Goal: Task Accomplishment & Management: Manage account settings

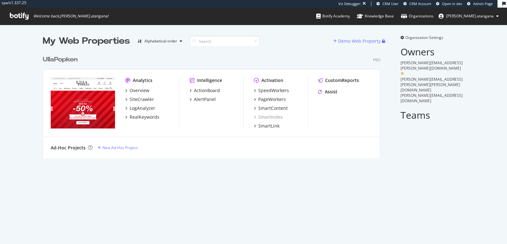
scroll to position [105, 337]
click at [260, 91] on div "SpeedWorkers" at bounding box center [273, 90] width 31 height 6
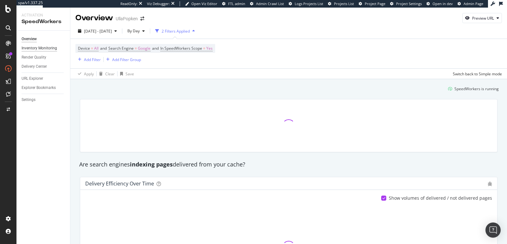
click at [36, 50] on div "Inventory Monitoring" at bounding box center [39, 48] width 35 height 7
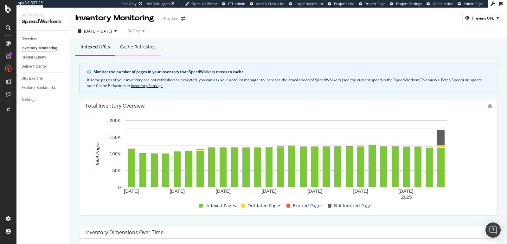
click at [134, 51] on div "Cache refreshes" at bounding box center [138, 47] width 46 height 17
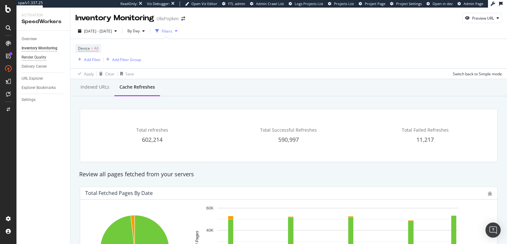
click at [29, 56] on div "Render Quality" at bounding box center [34, 57] width 25 height 7
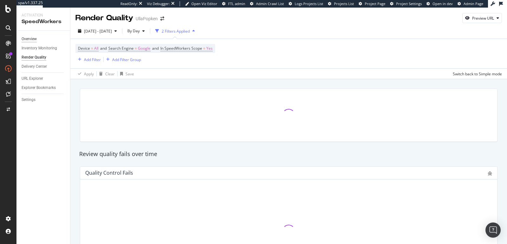
click at [31, 40] on div "Overview" at bounding box center [29, 39] width 15 height 7
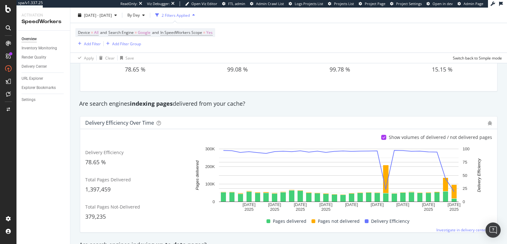
scroll to position [60, 0]
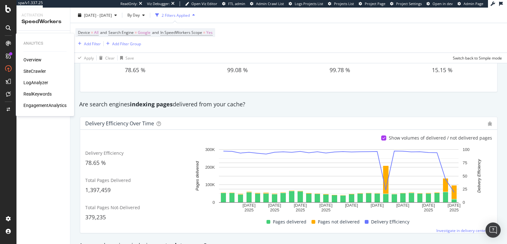
click at [34, 82] on div "LogAnalyzer" at bounding box center [35, 83] width 25 height 6
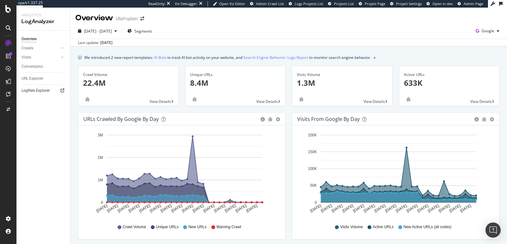
click at [61, 91] on icon at bounding box center [63, 91] width 4 height 4
click at [482, 31] on span "Google" at bounding box center [488, 30] width 13 height 5
click at [451, 36] on span "OpenAI" at bounding box center [450, 38] width 23 height 6
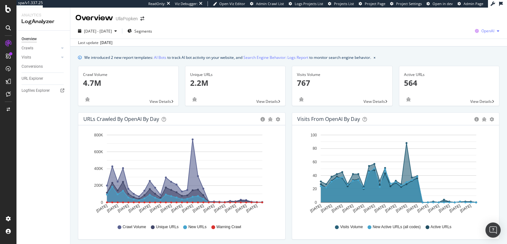
click at [483, 31] on span "OpenAI" at bounding box center [487, 30] width 13 height 5
click at [450, 14] on span "Google" at bounding box center [449, 14] width 23 height 6
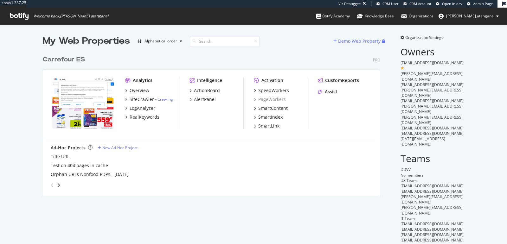
scroll to position [144, 337]
click at [265, 90] on div "SpeedWorkers" at bounding box center [273, 90] width 31 height 6
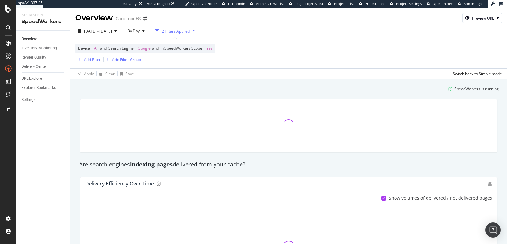
click at [34, 41] on div "Overview" at bounding box center [29, 39] width 15 height 7
click at [36, 48] on div "Inventory Monitoring" at bounding box center [39, 48] width 35 height 7
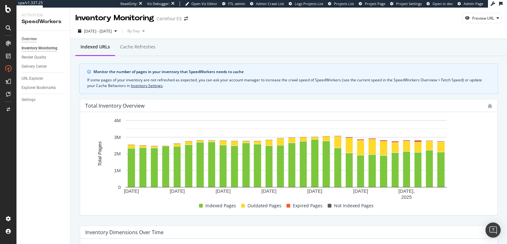
click at [34, 39] on div "Overview" at bounding box center [29, 39] width 15 height 7
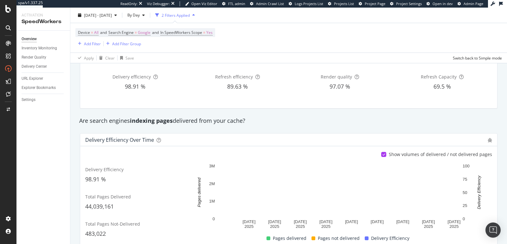
scroll to position [46, 0]
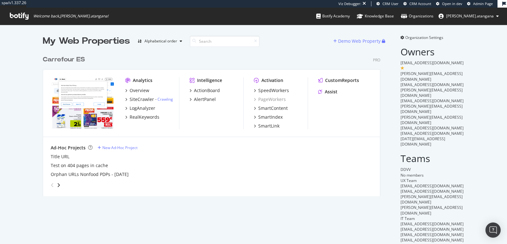
scroll to position [144, 337]
click at [265, 89] on div "SpeedWorkers" at bounding box center [273, 90] width 31 height 6
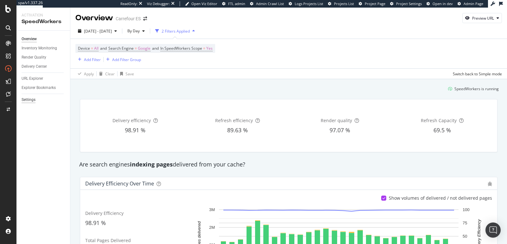
click at [30, 100] on div "Settings" at bounding box center [29, 100] width 14 height 7
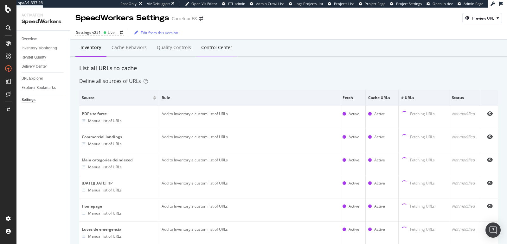
click at [212, 45] on div "Control Center" at bounding box center [216, 47] width 31 height 6
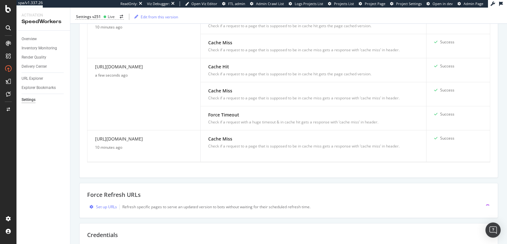
scroll to position [304, 0]
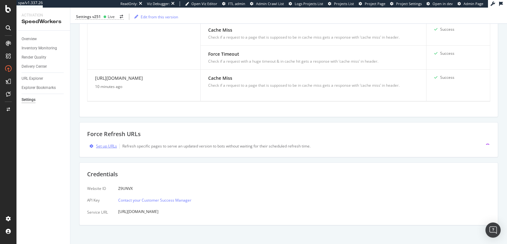
click at [112, 144] on div "Set up URLs" at bounding box center [106, 146] width 21 height 5
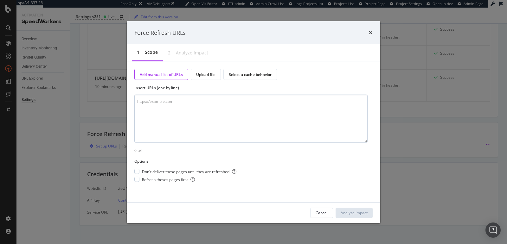
click at [147, 123] on textarea "modal" at bounding box center [250, 119] width 233 height 48
type textarea "https://www.carrefour.es/balizas-v16"
click at [356, 211] on div "Analyze Impact" at bounding box center [354, 212] width 27 height 5
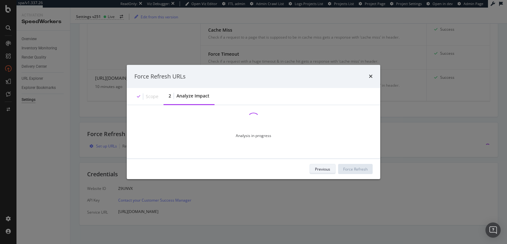
click at [319, 172] on div "Previous" at bounding box center [322, 169] width 15 height 5
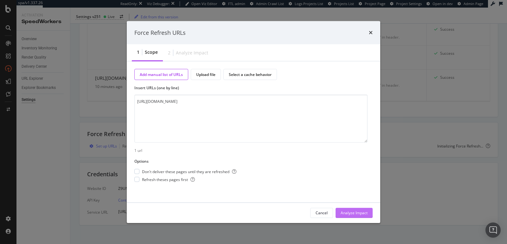
click at [347, 210] on div "Analyze Impact" at bounding box center [354, 213] width 27 height 10
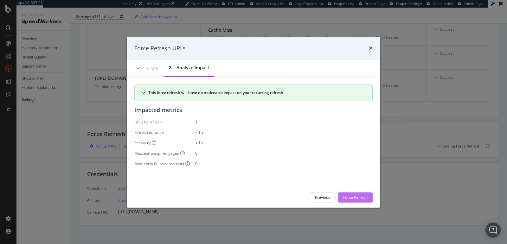
click at [351, 198] on div "Force Refresh" at bounding box center [355, 197] width 24 height 5
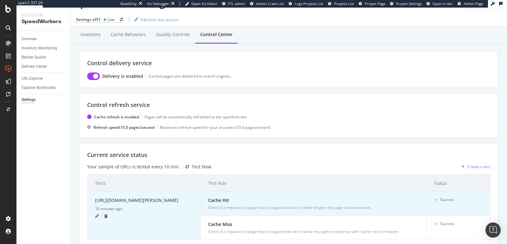
scroll to position [0, 0]
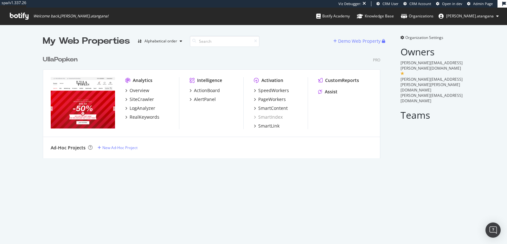
scroll to position [105, 337]
click at [259, 93] on div "SpeedWorkers" at bounding box center [273, 90] width 31 height 6
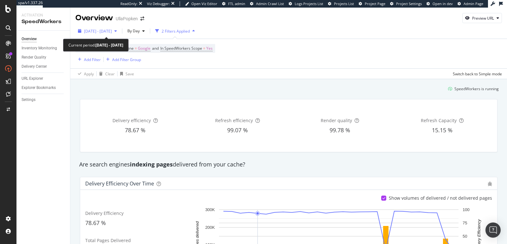
click at [112, 31] on span "2025 Aug. 19th - Sep. 15th" at bounding box center [98, 31] width 28 height 5
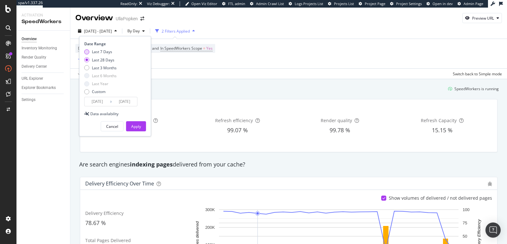
click at [96, 50] on div "Last 7 Days" at bounding box center [102, 51] width 20 height 5
type input "2025/09/09"
click at [136, 132] on div "Date Range Last 7 Days Last 28 Days Last 3 Months Last 6 Months Last Year Custo…" at bounding box center [115, 86] width 72 height 100
click at [135, 129] on div "Apply" at bounding box center [136, 127] width 10 height 10
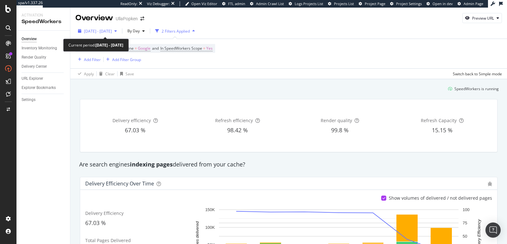
click at [108, 33] on span "2025 Sep. 9th - Sep. 15th" at bounding box center [98, 31] width 28 height 5
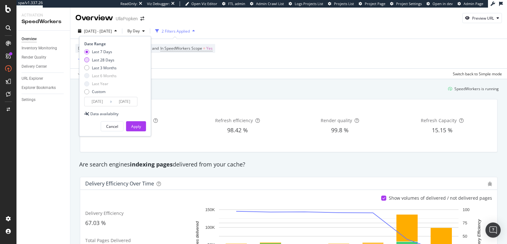
click at [109, 59] on div "Last 28 Days" at bounding box center [103, 59] width 22 height 5
type input "2025/08/19"
click at [133, 125] on div "Apply" at bounding box center [136, 126] width 10 height 5
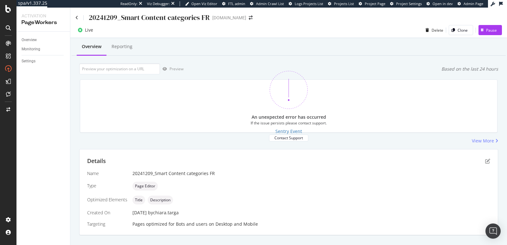
scroll to position [132, 0]
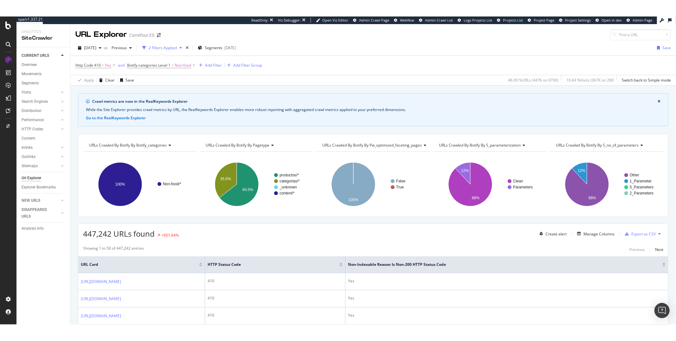
scroll to position [108, 0]
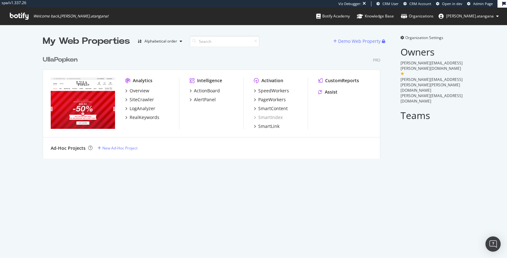
scroll to position [105, 337]
click at [275, 89] on div "SpeedWorkers" at bounding box center [273, 90] width 31 height 6
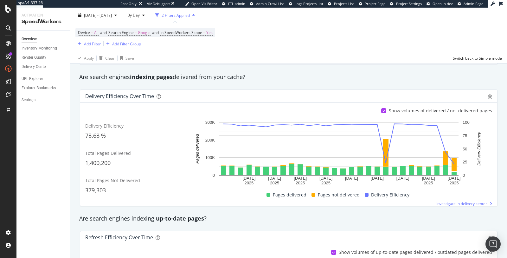
scroll to position [93, 0]
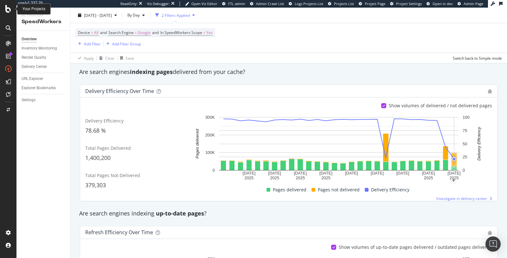
click at [8, 10] on icon at bounding box center [8, 9] width 6 height 8
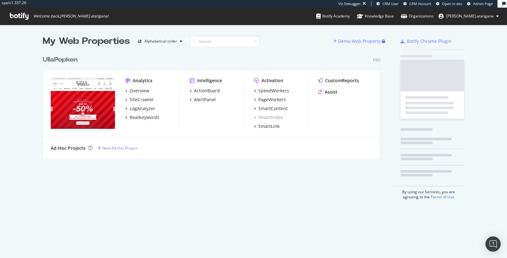
scroll to position [105, 337]
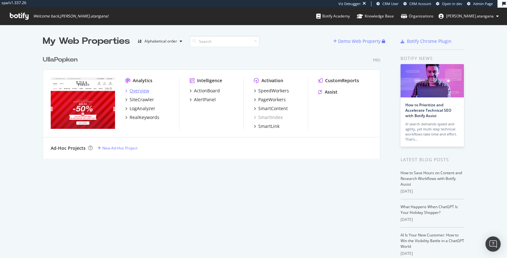
click at [137, 90] on div "Overview" at bounding box center [140, 90] width 20 height 6
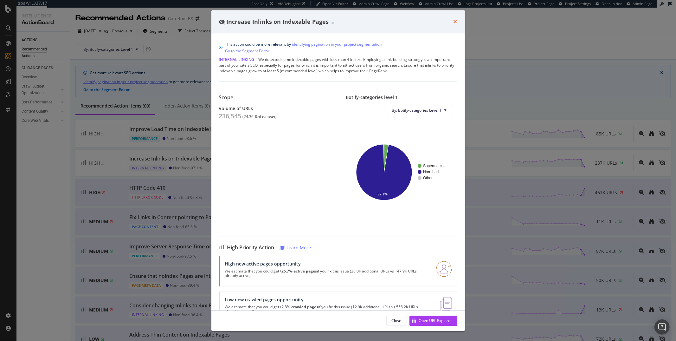
click at [454, 20] on icon "times" at bounding box center [455, 21] width 4 height 5
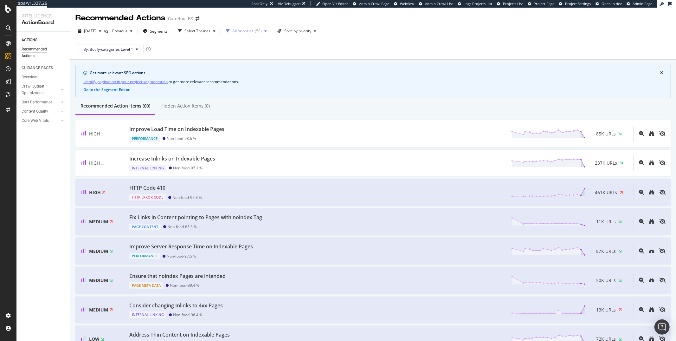
click at [248, 32] on div "All priorities" at bounding box center [242, 31] width 21 height 4
click at [250, 31] on div "All priorities" at bounding box center [242, 31] width 21 height 4
click at [247, 63] on div "Medium" at bounding box center [253, 65] width 15 height 5
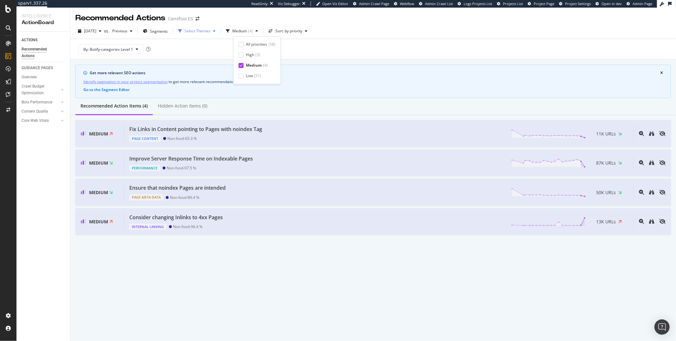
click at [196, 30] on div "Select Themes" at bounding box center [197, 31] width 26 height 4
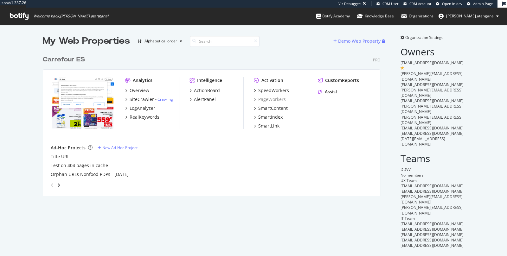
scroll to position [144, 337]
click at [258, 89] on div "SpeedWorkers" at bounding box center [273, 90] width 31 height 6
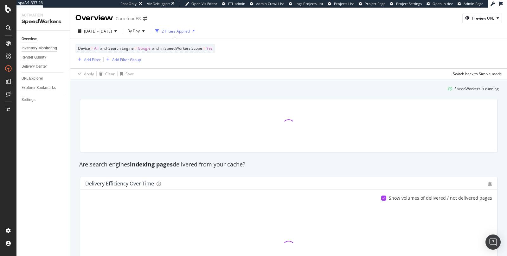
click at [33, 50] on div "Inventory Monitoring" at bounding box center [39, 48] width 35 height 7
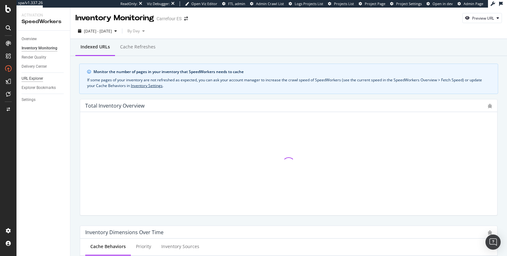
click at [30, 80] on div "URL Explorer" at bounding box center [33, 78] width 22 height 7
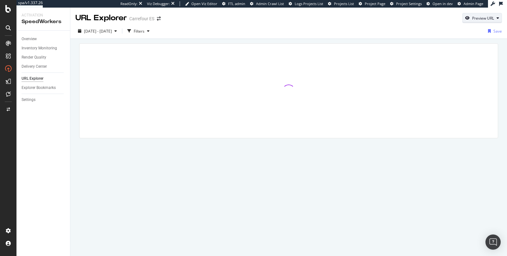
click at [468, 21] on div "Preview URL" at bounding box center [482, 18] width 39 height 9
click at [456, 44] on input "url" at bounding box center [462, 47] width 69 height 11
paste input "https://www.carrefour.es/balizas-v16"
type input "https://www.carrefour.es/balizas-v16"
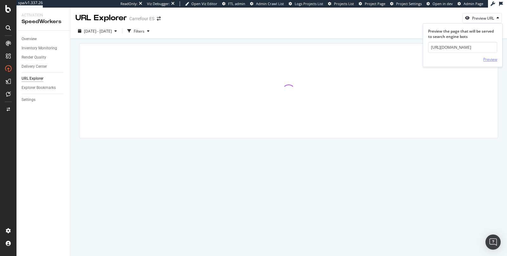
click at [488, 60] on div "Preview" at bounding box center [490, 59] width 14 height 5
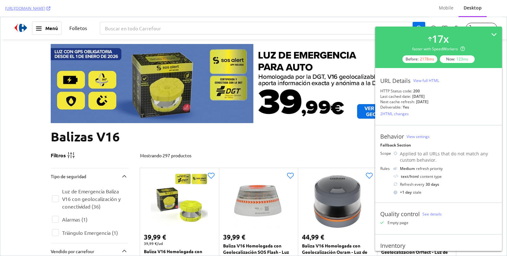
click at [395, 115] on div "2 HTML changes" at bounding box center [394, 113] width 29 height 5
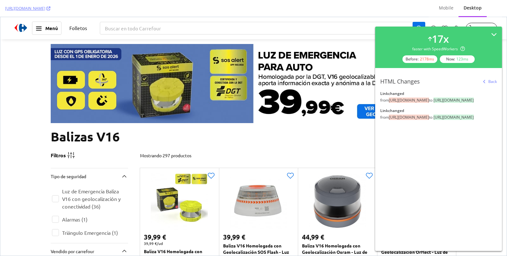
click at [484, 84] on div "Back" at bounding box center [489, 82] width 16 height 10
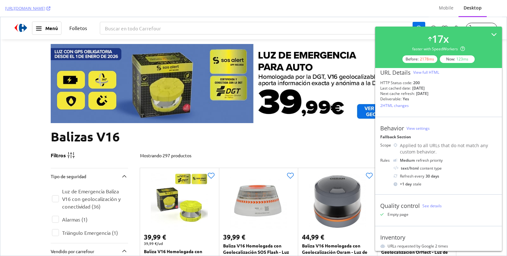
scroll to position [46, 0]
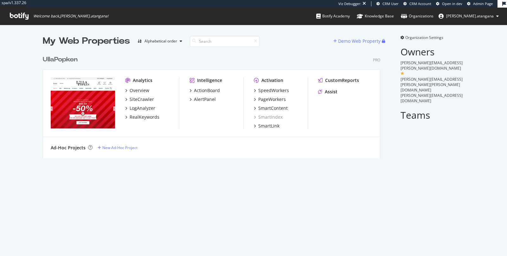
scroll to position [105, 337]
click at [265, 92] on div "SpeedWorkers" at bounding box center [273, 90] width 31 height 6
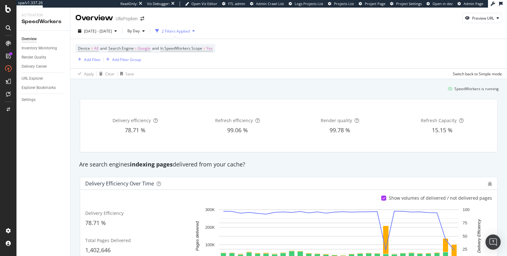
click at [78, 157] on div "Are search engines indexing pages delivered from your cache?" at bounding box center [288, 164] width 425 height 15
click at [80, 158] on div "Are search engines indexing pages delivered from your cache?" at bounding box center [288, 164] width 425 height 15
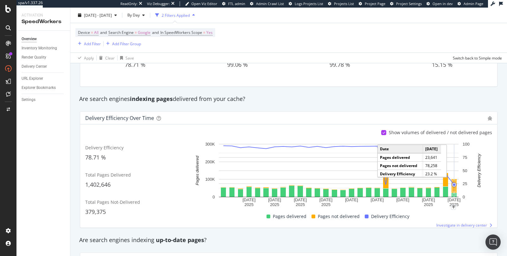
scroll to position [67, 0]
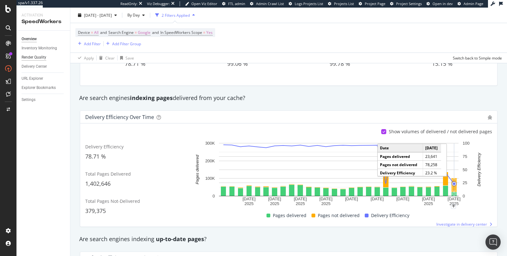
click at [37, 58] on div "Render Quality" at bounding box center [34, 57] width 25 height 7
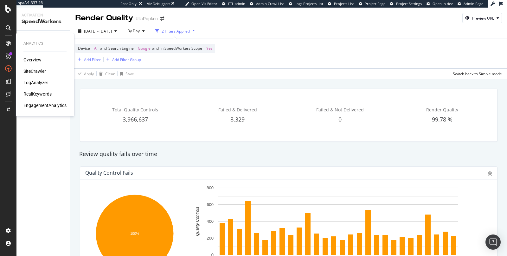
click at [7, 44] on icon at bounding box center [8, 43] width 5 height 5
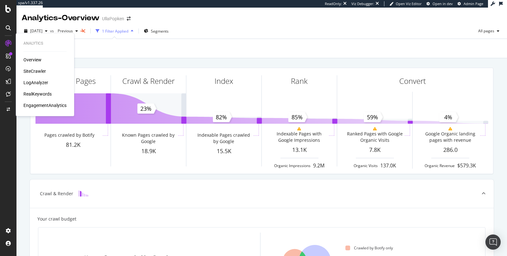
click at [28, 83] on div "LogAnalyzer" at bounding box center [35, 83] width 25 height 6
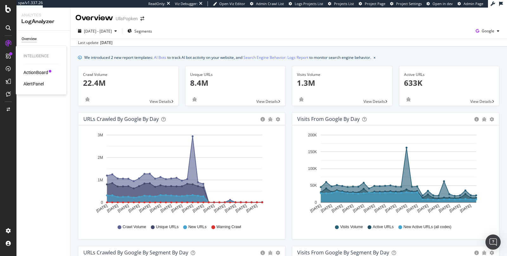
click at [34, 83] on div "AlertPanel" at bounding box center [33, 84] width 20 height 6
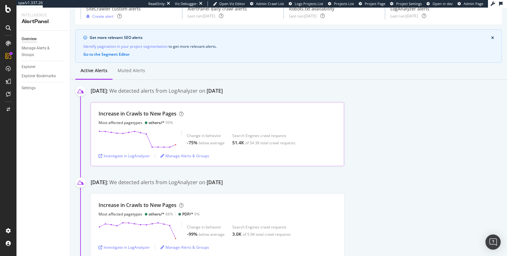
scroll to position [35, 0]
